Goal: Transaction & Acquisition: Purchase product/service

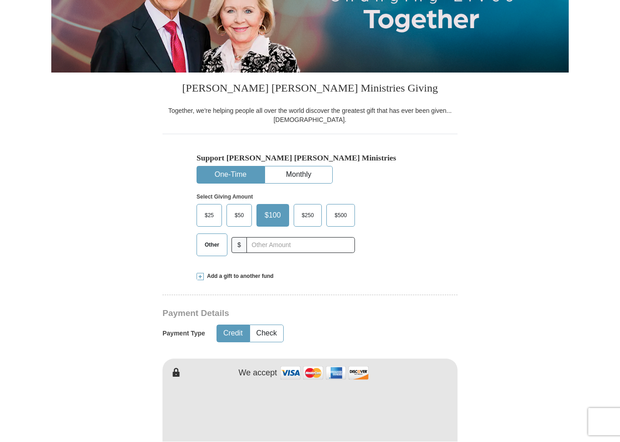
scroll to position [158, 0]
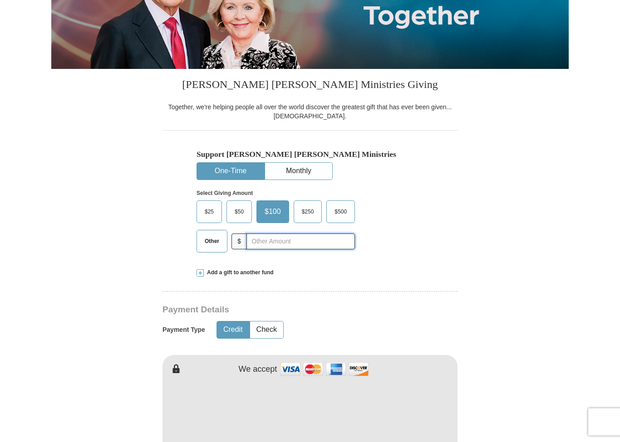
click at [293, 239] on input "text" at bounding box center [300, 242] width 108 height 16
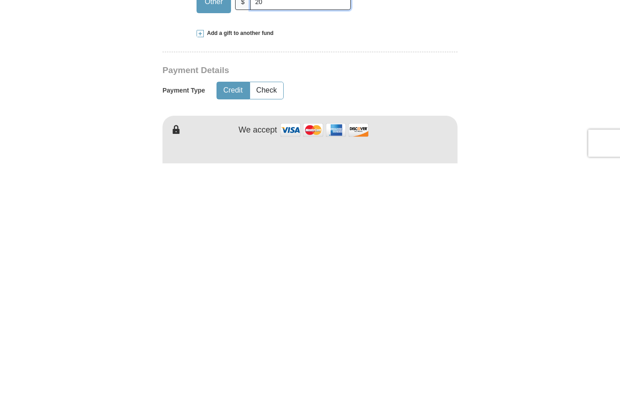
type input "20"
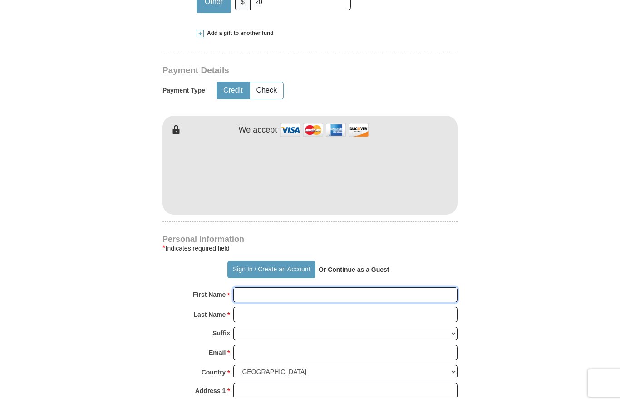
type input "[PERSON_NAME]"
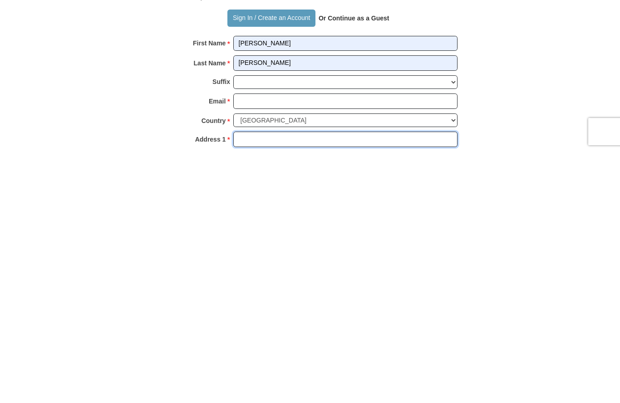
click at [276, 383] on input "Address 1 *" at bounding box center [345, 390] width 224 height 15
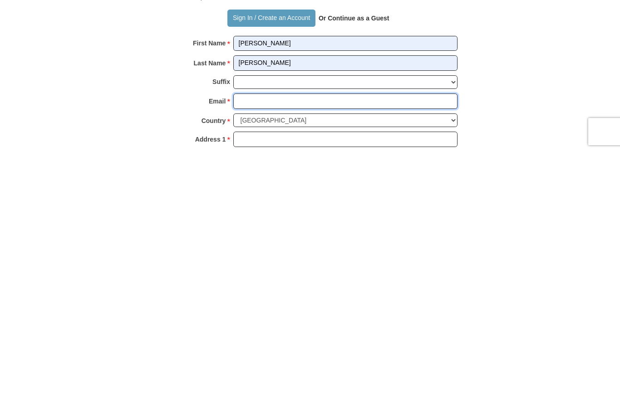
type input "[EMAIL_ADDRESS][DOMAIN_NAME]"
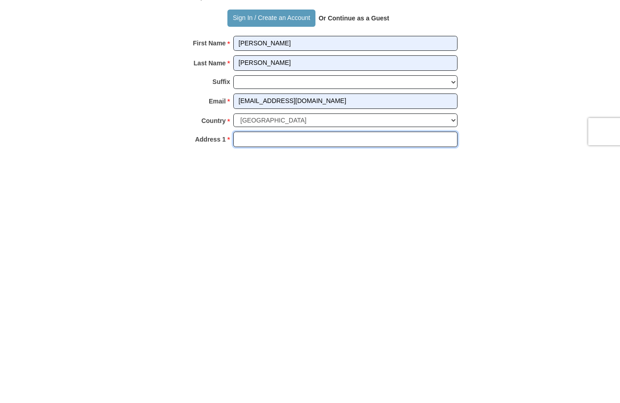
scroll to position [649, 0]
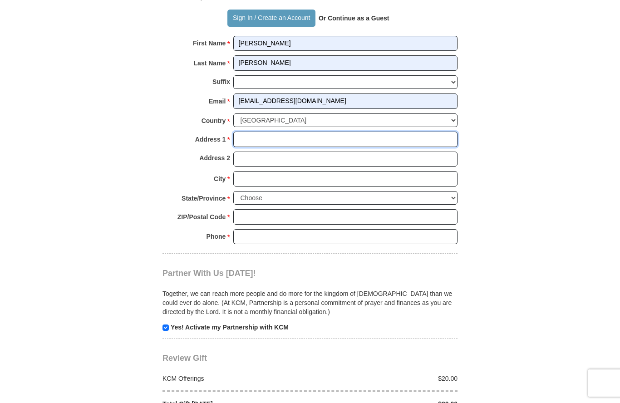
type input "[STREET_ADDRESS]"
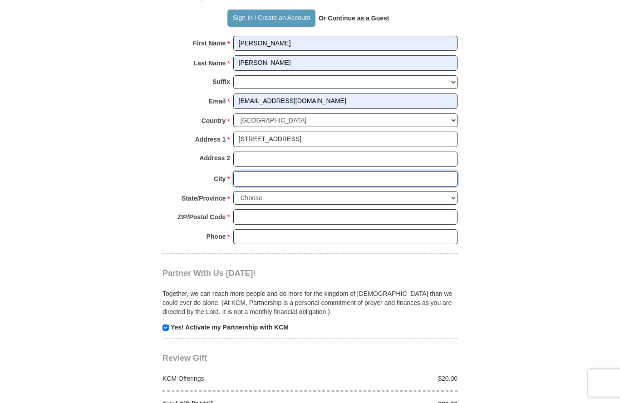
type input "Merced"
select select "CA"
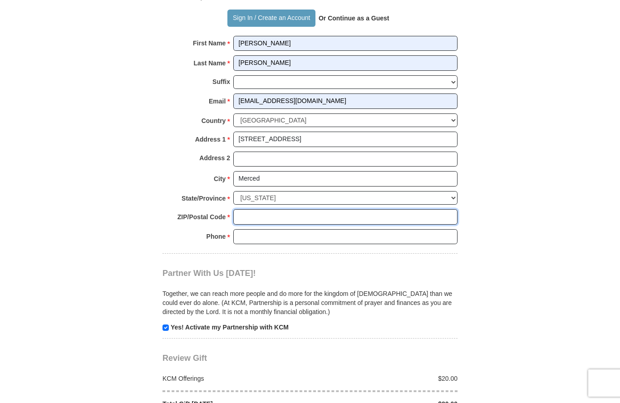
type input "95348-2569"
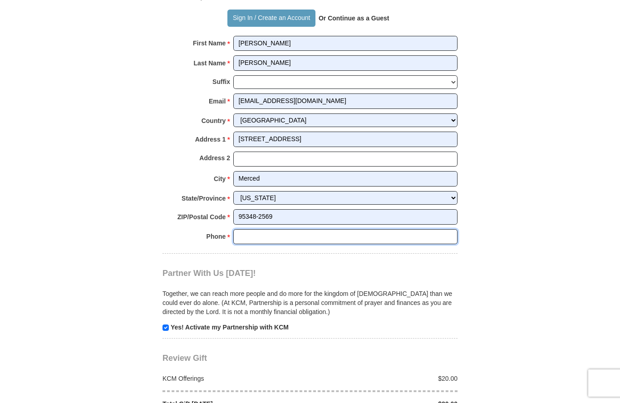
type input "2792018761"
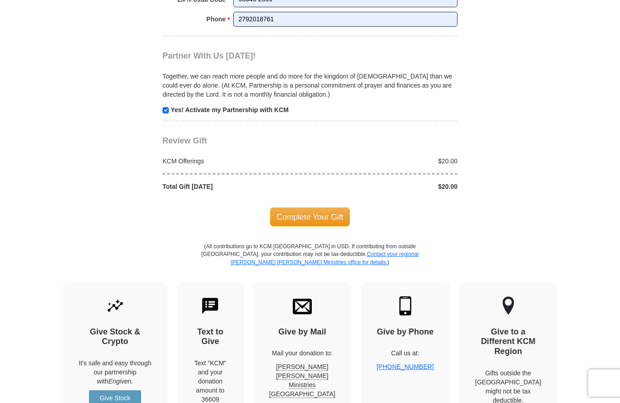
scroll to position [906, 0]
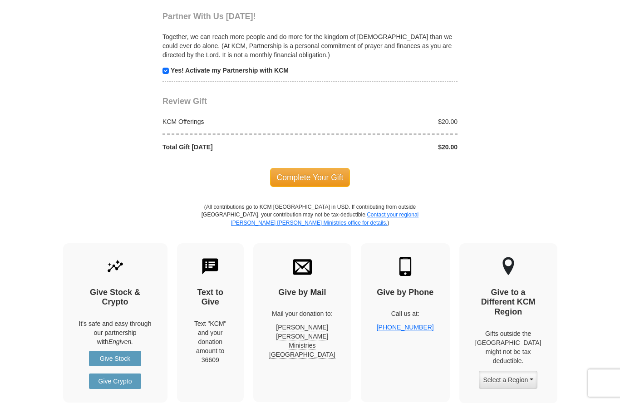
click at [320, 170] on span "Complete Your Gift" at bounding box center [310, 177] width 80 height 19
